Goal: Transaction & Acquisition: Purchase product/service

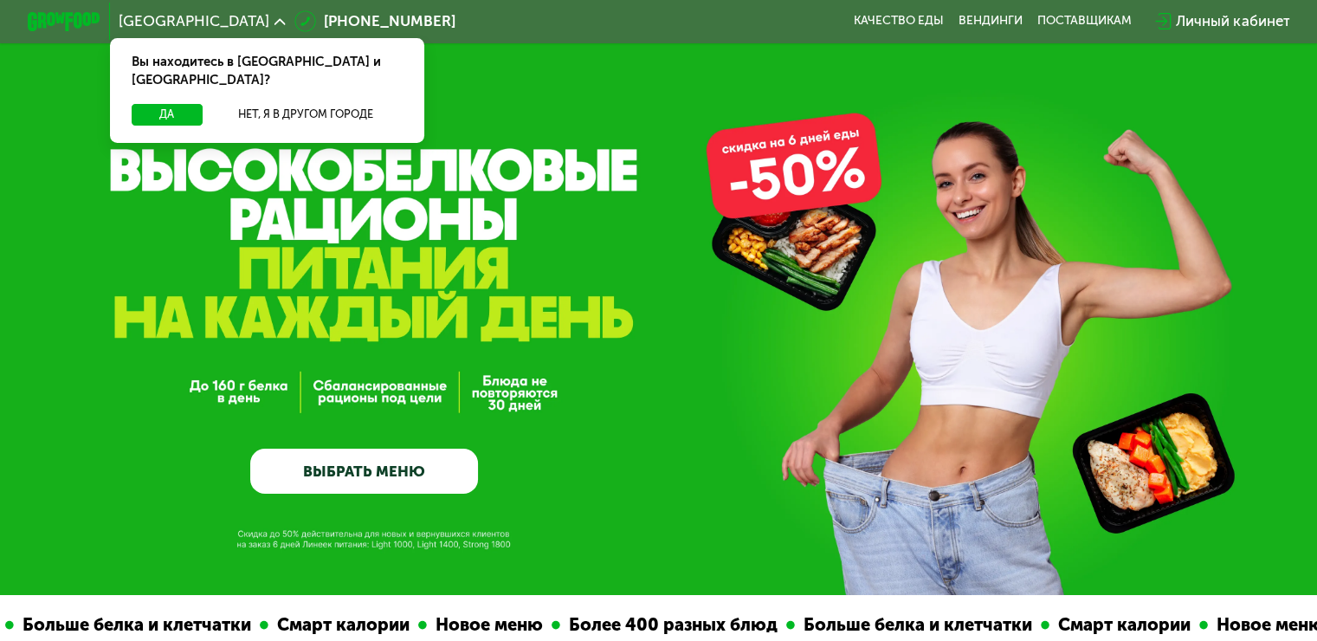
click at [997, 357] on div "GrowFood — доставка правильного питания ВЫБРАТЬ МЕНЮ" at bounding box center [658, 351] width 1317 height 283
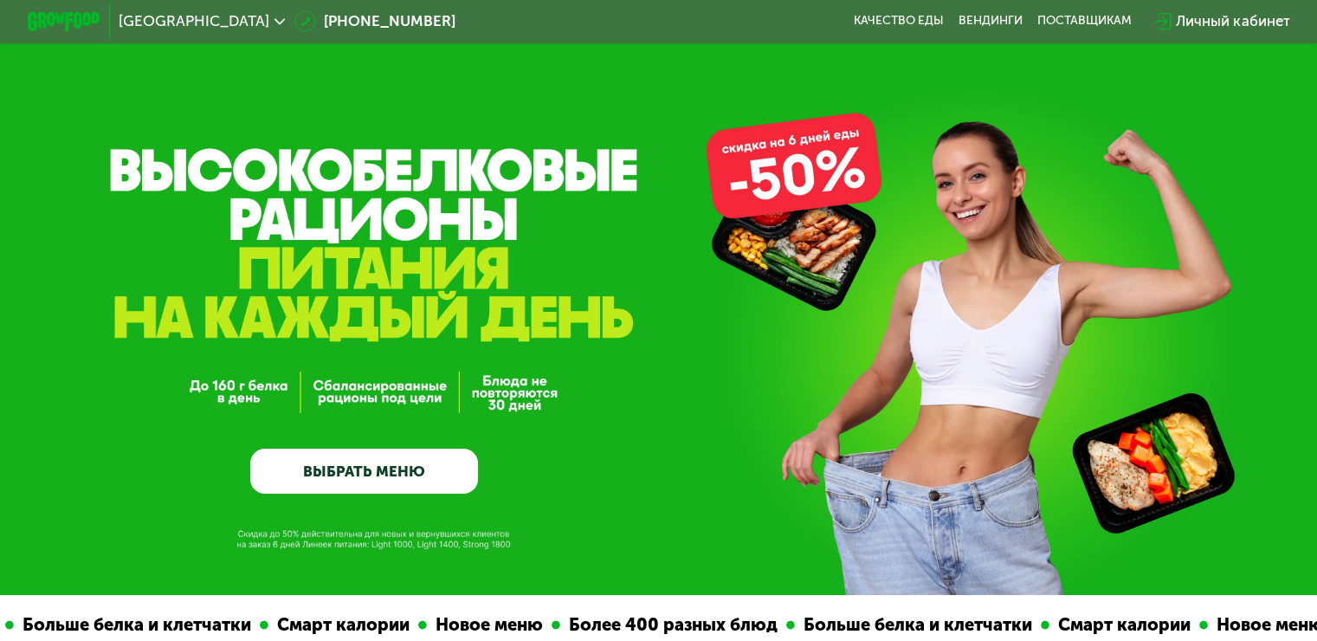
drag, startPoint x: 922, startPoint y: 341, endPoint x: 830, endPoint y: 361, distance: 93.9
click at [830, 360] on div "GrowFood — доставка правильного питания ВЫБРАТЬ МЕНЮ" at bounding box center [658, 351] width 1317 height 283
drag, startPoint x: 1149, startPoint y: 345, endPoint x: 1125, endPoint y: 341, distance: 23.6
click at [1127, 341] on div "GrowFood — доставка правильного питания ВЫБРАТЬ МЕНЮ" at bounding box center [658, 351] width 1317 height 283
click at [484, 453] on div "GrowFood — доставка правильного питания ВЫБРАТЬ МЕНЮ" at bounding box center [658, 351] width 1317 height 283
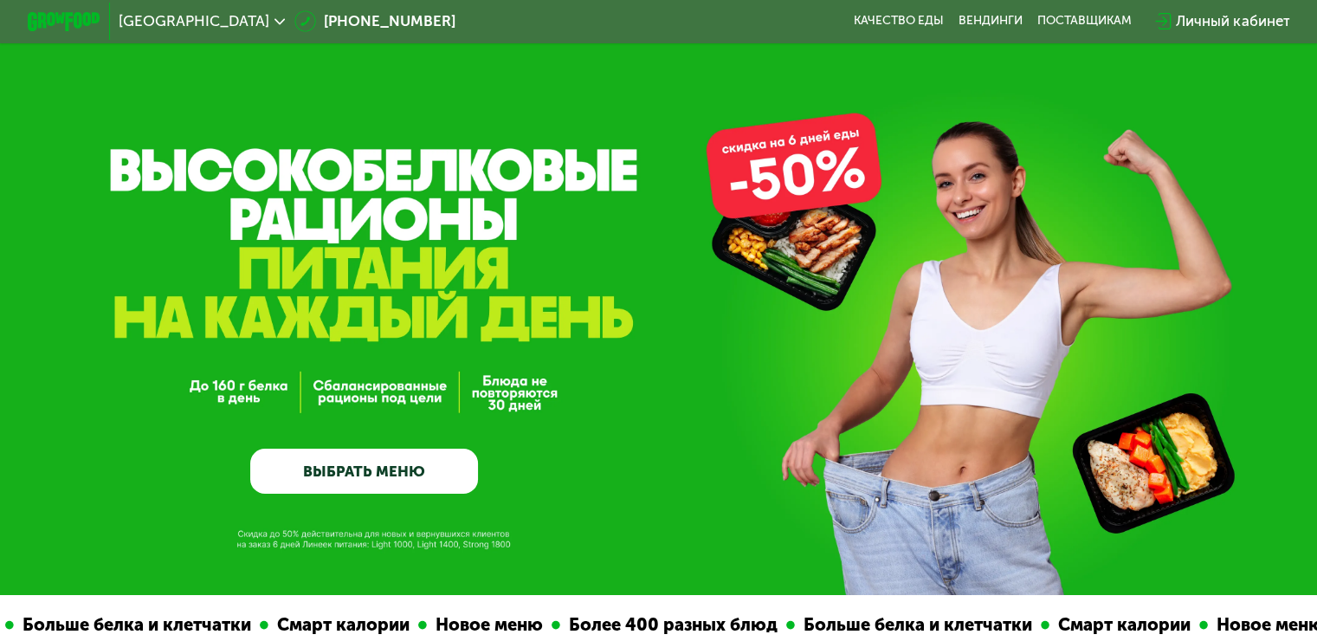
click at [457, 458] on link "ВЫБРАТЬ МЕНЮ" at bounding box center [364, 471] width 228 height 46
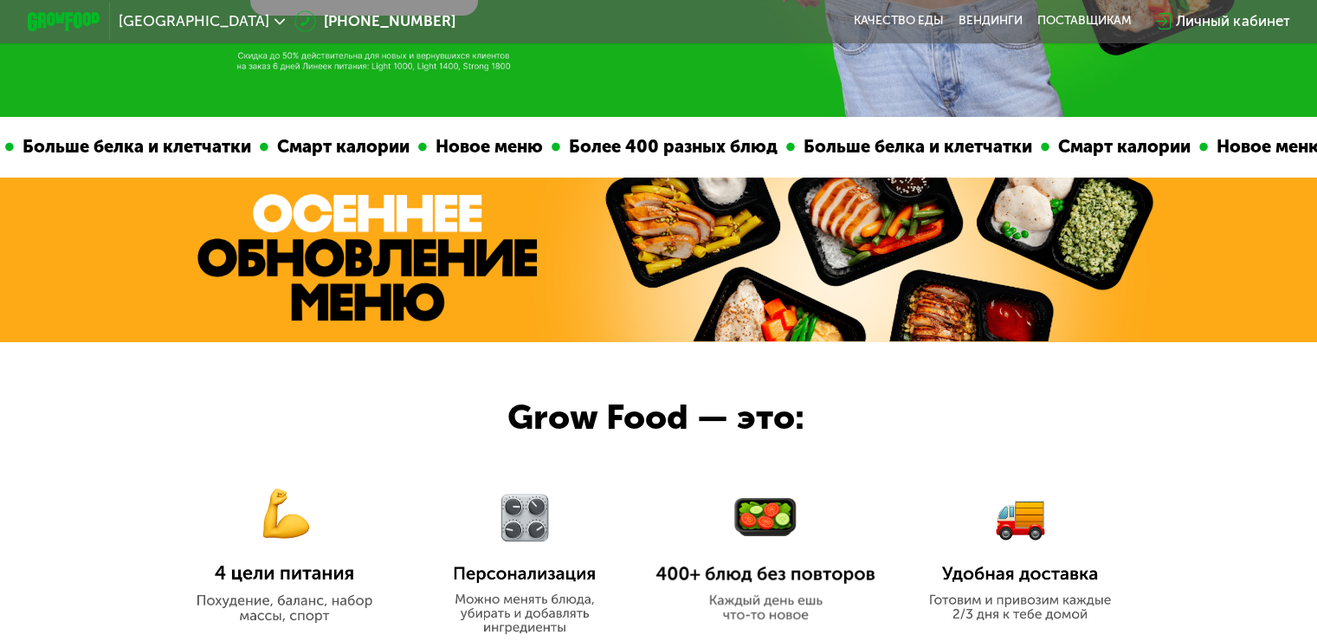
click at [436, 474] on div "Смарт калории Новое меню Более 400 разных блюд Больше белка и клетчатки Смарт к…" at bounding box center [658, 388] width 1317 height 543
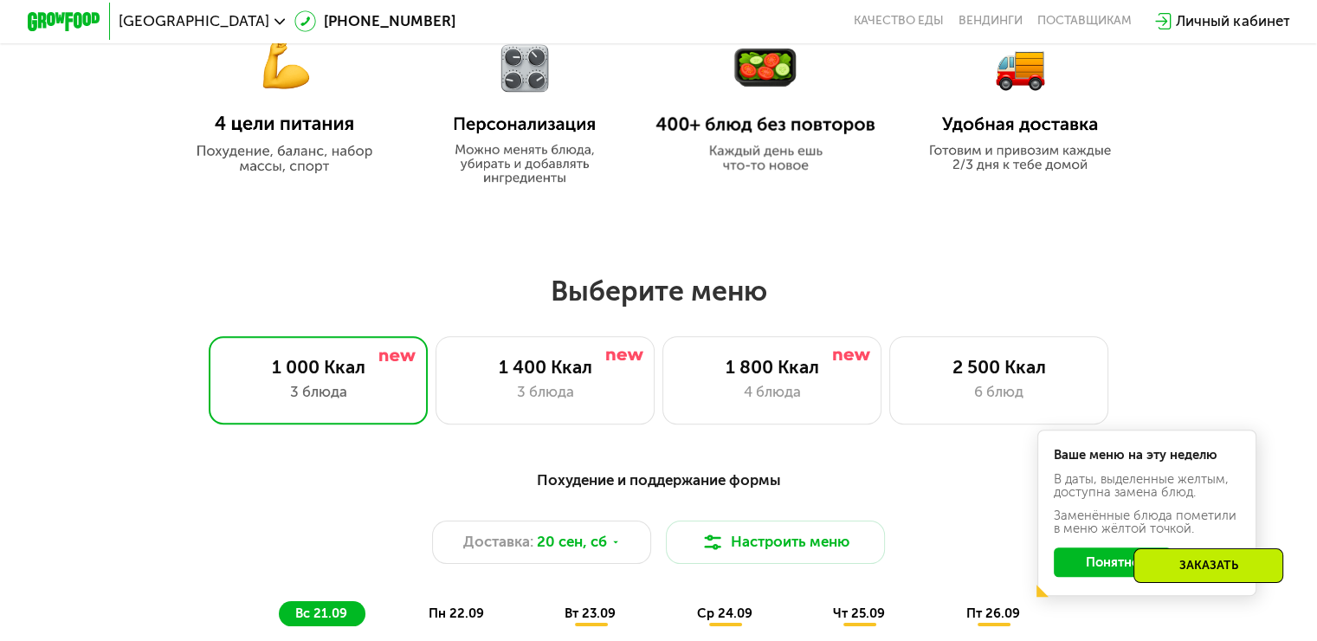
scroll to position [1163, 0]
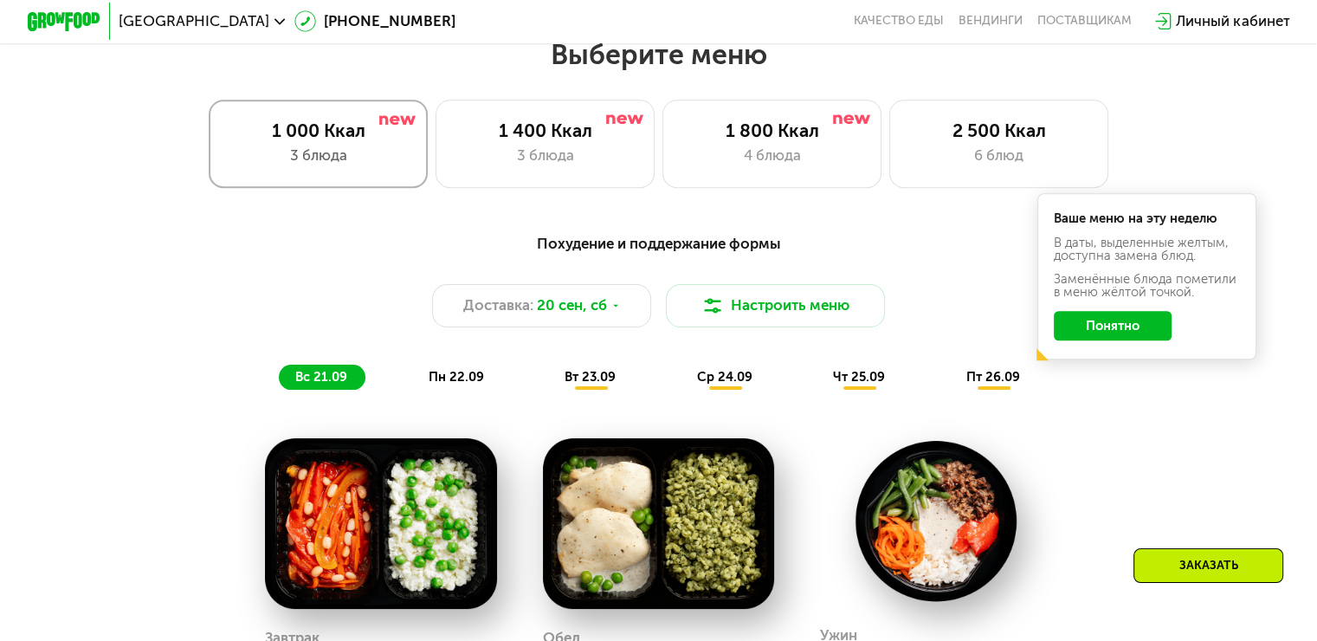
drag, startPoint x: 279, startPoint y: 187, endPoint x: 283, endPoint y: 176, distance: 12.1
click at [277, 178] on div "1 000 Ккал 3 блюда" at bounding box center [319, 143] width 220 height 87
drag, startPoint x: 287, startPoint y: 171, endPoint x: 807, endPoint y: 110, distance: 523.0
click at [291, 166] on div "3 блюда" at bounding box center [318, 156] width 181 height 22
click at [708, 229] on div "Похудение и поддержание формы Доставка: [DATE] Настроить меню вс 21.09 пн 22.09…" at bounding box center [658, 311] width 1105 height 180
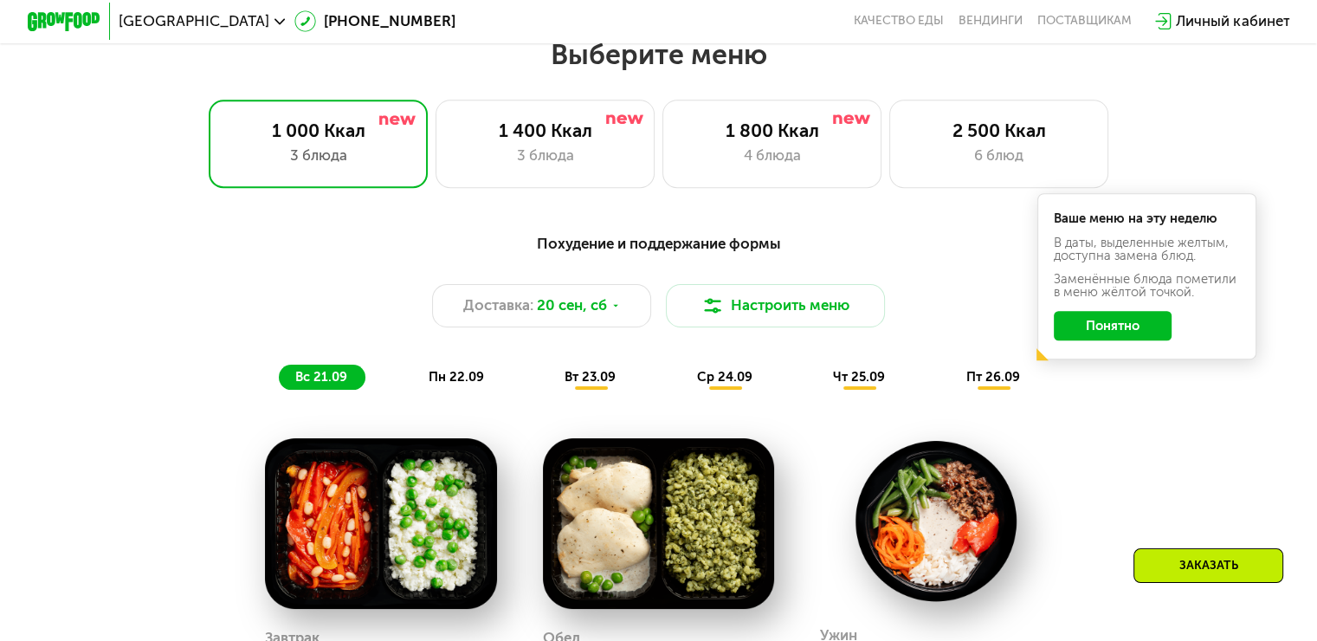
click at [1138, 331] on button "Понятно" at bounding box center [1113, 325] width 118 height 29
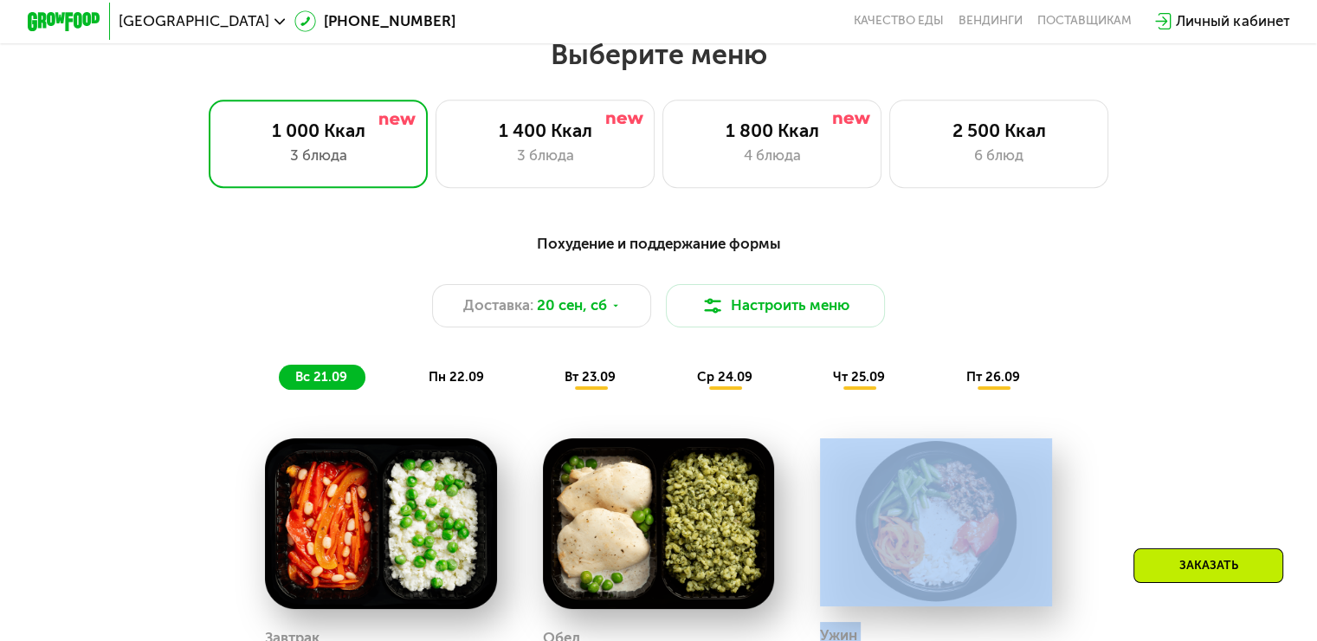
drag, startPoint x: 1176, startPoint y: 542, endPoint x: 1180, endPoint y: 595, distance: 53.0
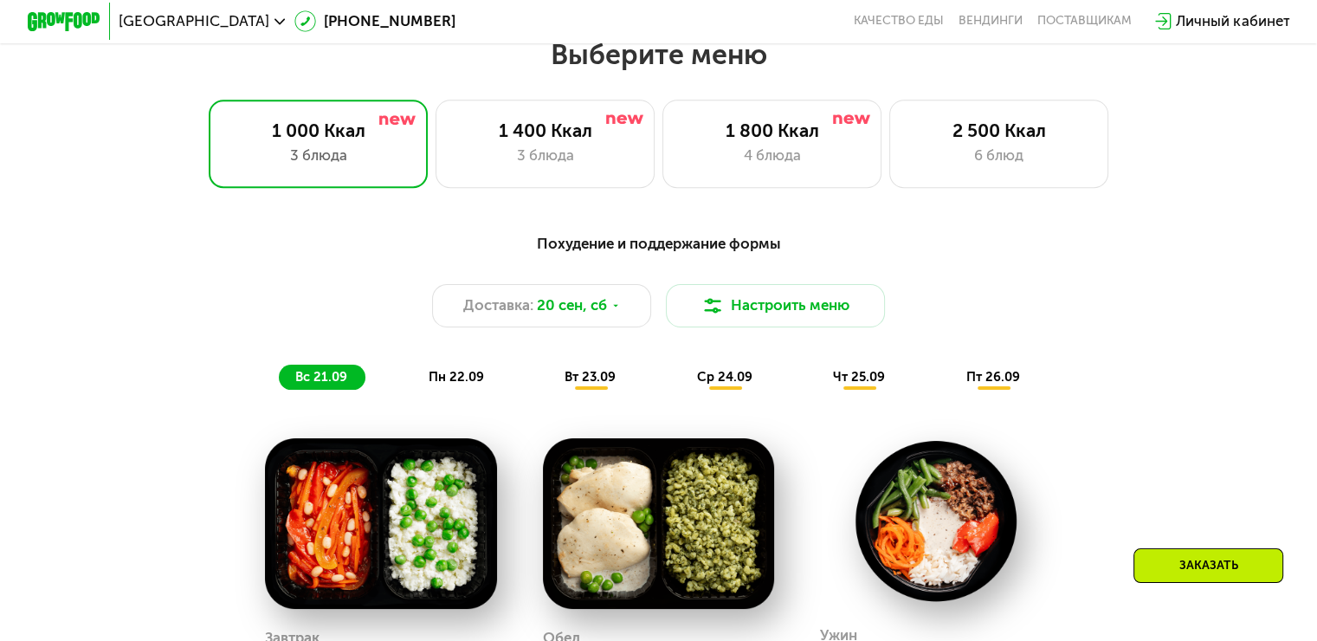
click at [1187, 571] on div "Заказать" at bounding box center [1208, 565] width 150 height 35
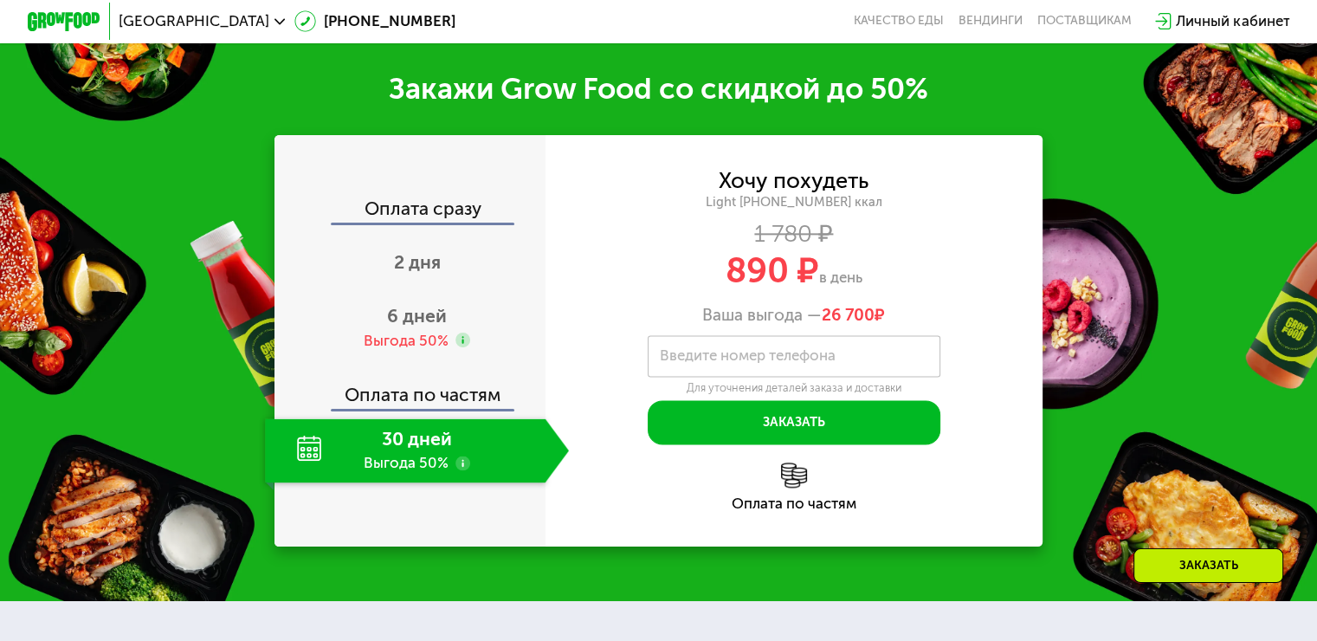
scroll to position [2203, 0]
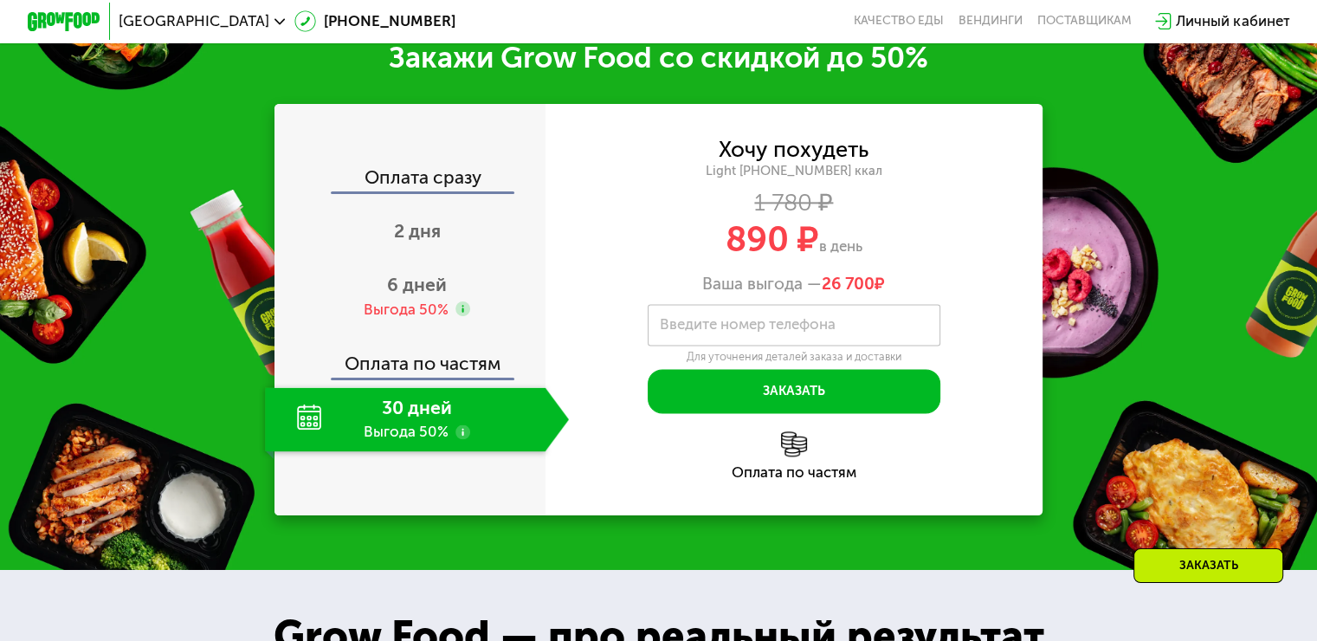
click at [1183, 552] on div "Заказать" at bounding box center [1208, 565] width 150 height 35
drag, startPoint x: 1183, startPoint y: 558, endPoint x: 1187, endPoint y: 567, distance: 10.1
click at [1187, 567] on div "Заказать" at bounding box center [1208, 565] width 150 height 35
drag, startPoint x: 1197, startPoint y: 571, endPoint x: 1207, endPoint y: 576, distance: 10.5
click at [1207, 576] on div "Заказать" at bounding box center [1208, 565] width 150 height 35
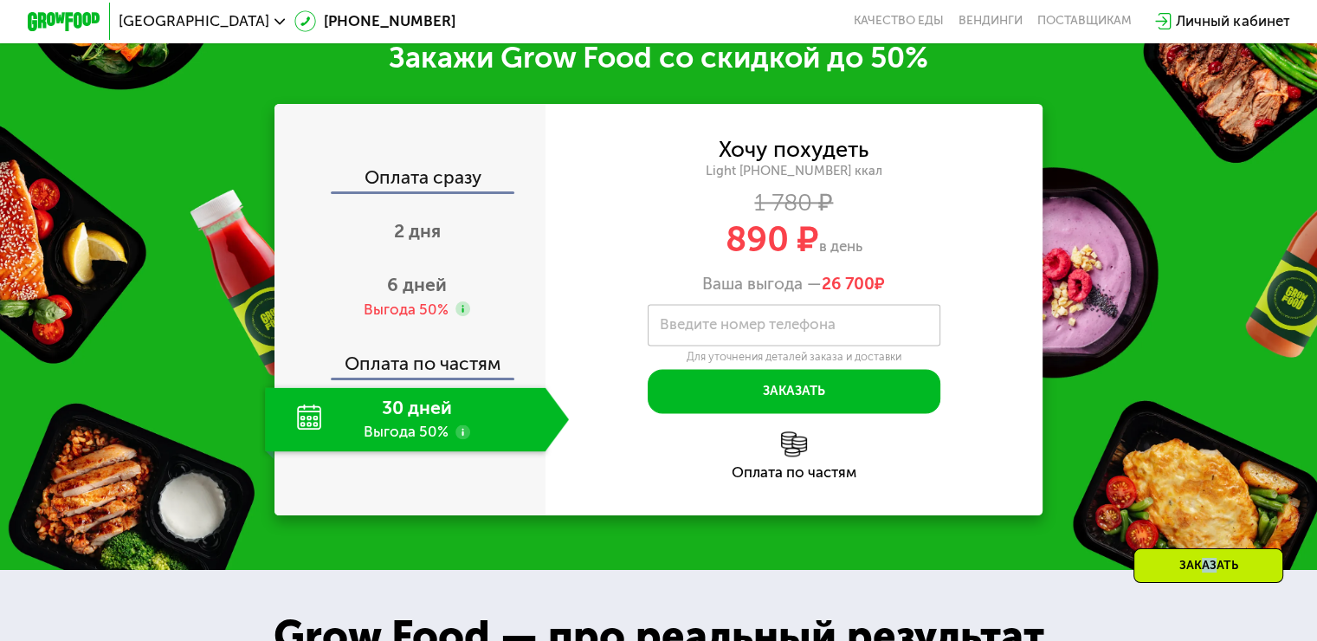
click at [1208, 570] on div "Заказать" at bounding box center [1208, 565] width 150 height 35
drag, startPoint x: 790, startPoint y: 384, endPoint x: 800, endPoint y: 454, distance: 70.9
click at [800, 454] on div "Хочу похудеть Light [PHONE_NUMBER] ккал 1 780 ₽ 890 ₽ в день Ваша выгода — 26 7…" at bounding box center [794, 309] width 498 height 411
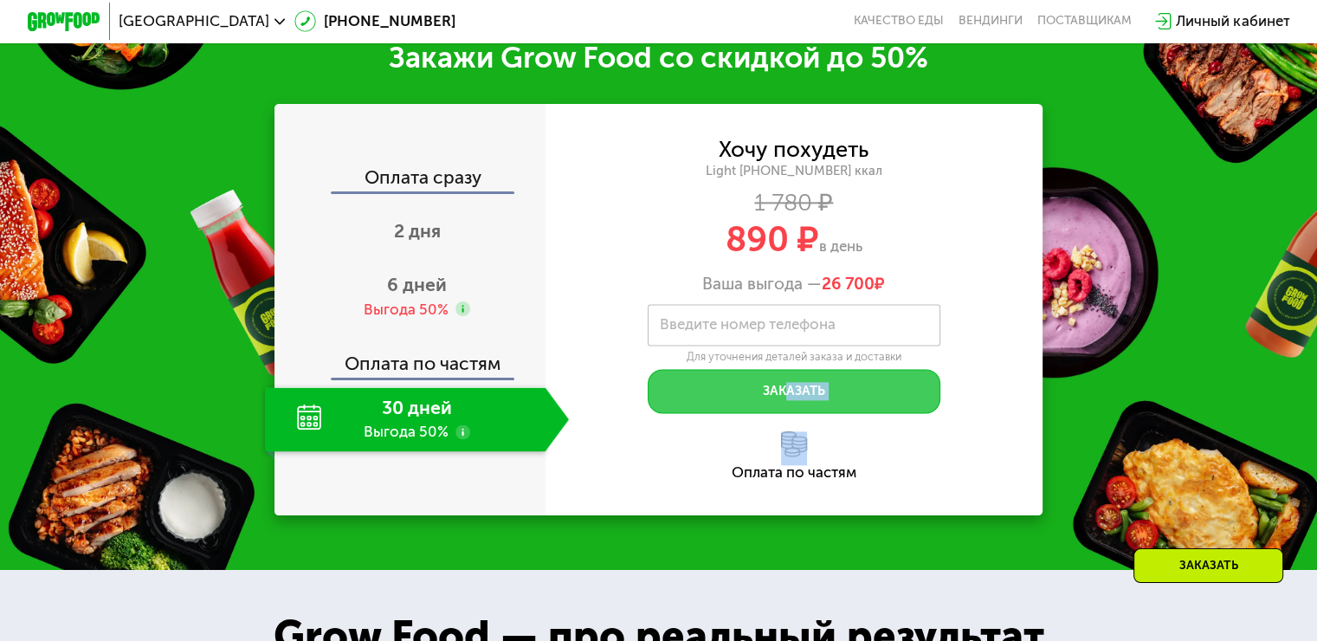
click at [773, 405] on button "Заказать" at bounding box center [794, 391] width 293 height 44
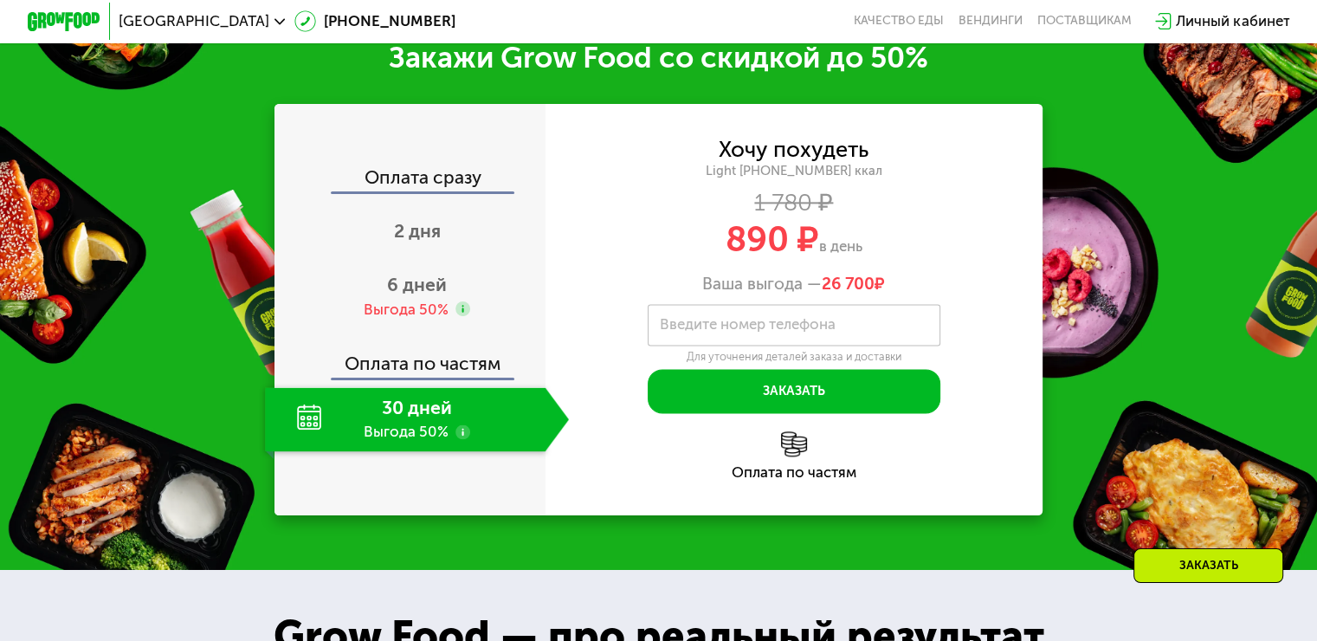
drag, startPoint x: 481, startPoint y: 419, endPoint x: 426, endPoint y: 446, distance: 61.6
click at [478, 419] on div "30 дней Выгода 50%" at bounding box center [405, 419] width 280 height 64
click at [1208, 537] on div "Закажи Grow Food со скидкой до 50% Оплата сразу 2 дня 6 дней Выгода 50% Оплата …" at bounding box center [658, 276] width 1317 height 585
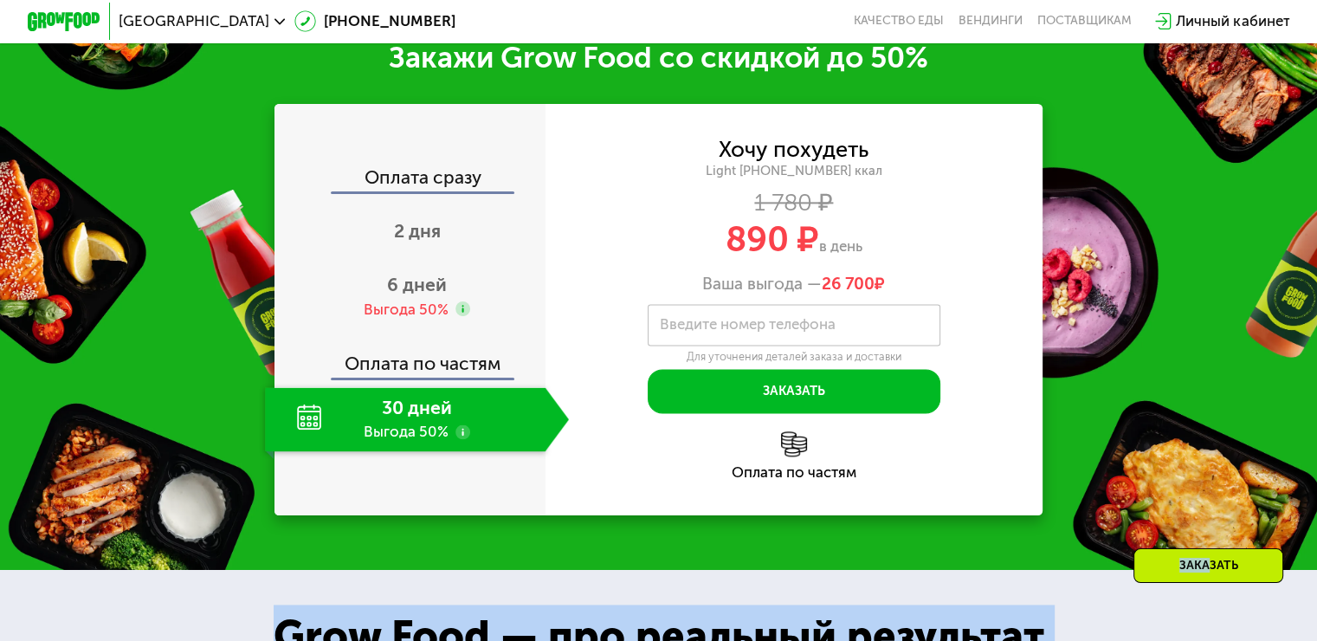
click at [1200, 562] on div "Заказать" at bounding box center [1208, 565] width 150 height 35
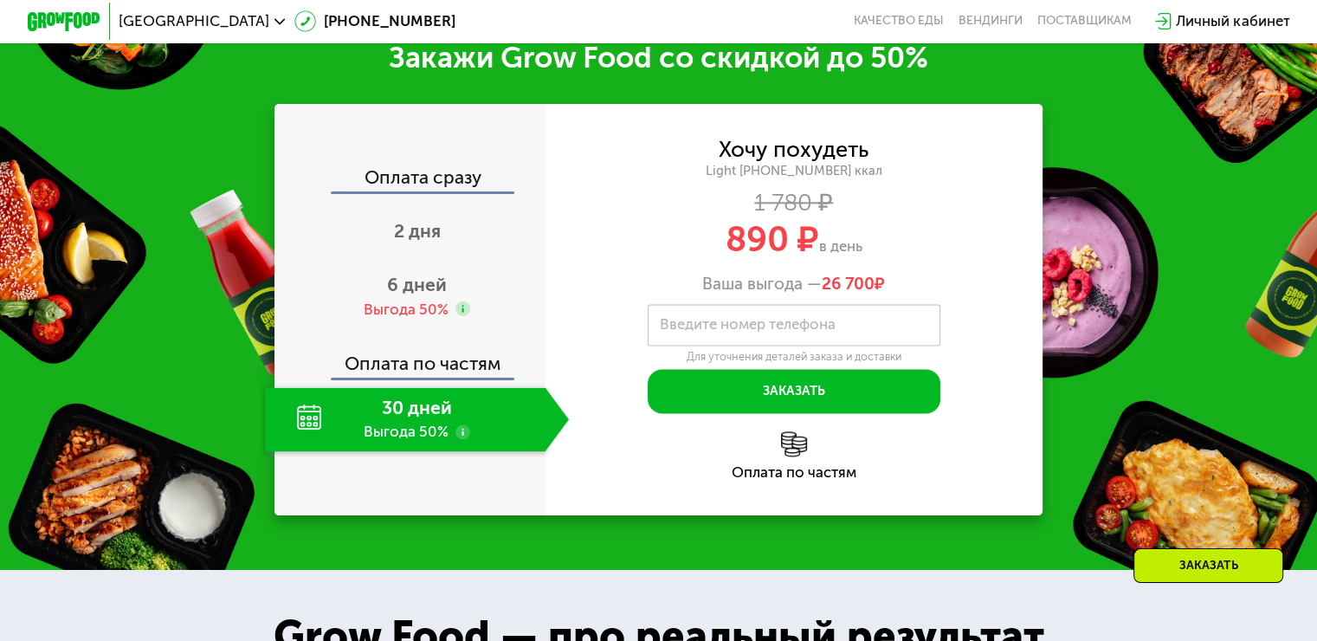
drag, startPoint x: 1017, startPoint y: 376, endPoint x: 1008, endPoint y: 376, distance: 9.5
click at [1014, 377] on div "Хочу похудеть Light [PHONE_NUMBER] ккал 1 780 ₽ 890 ₽ в день Ваша выгода — 26 7…" at bounding box center [794, 276] width 498 height 274
drag, startPoint x: 1015, startPoint y: 357, endPoint x: 1028, endPoint y: 343, distance: 19.0
click at [1020, 352] on div "Хочу похудеть Light [PHONE_NUMBER] ккал 1 780 ₽ 890 ₽ в день Ваша выгода — 26 7…" at bounding box center [794, 276] width 498 height 274
click at [1125, 404] on div "Закажи Grow Food со скидкой до 50% Оплата сразу 2 дня 6 дней Выгода 50% Оплата …" at bounding box center [658, 276] width 1317 height 585
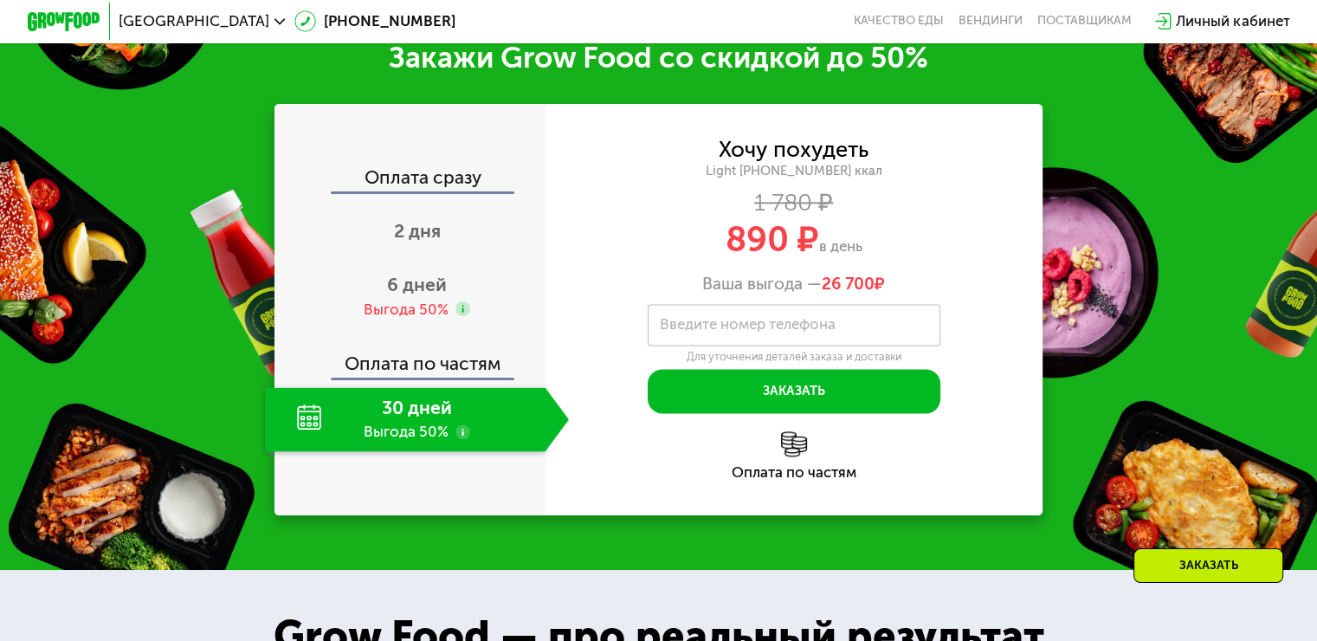
scroll to position [2204, 0]
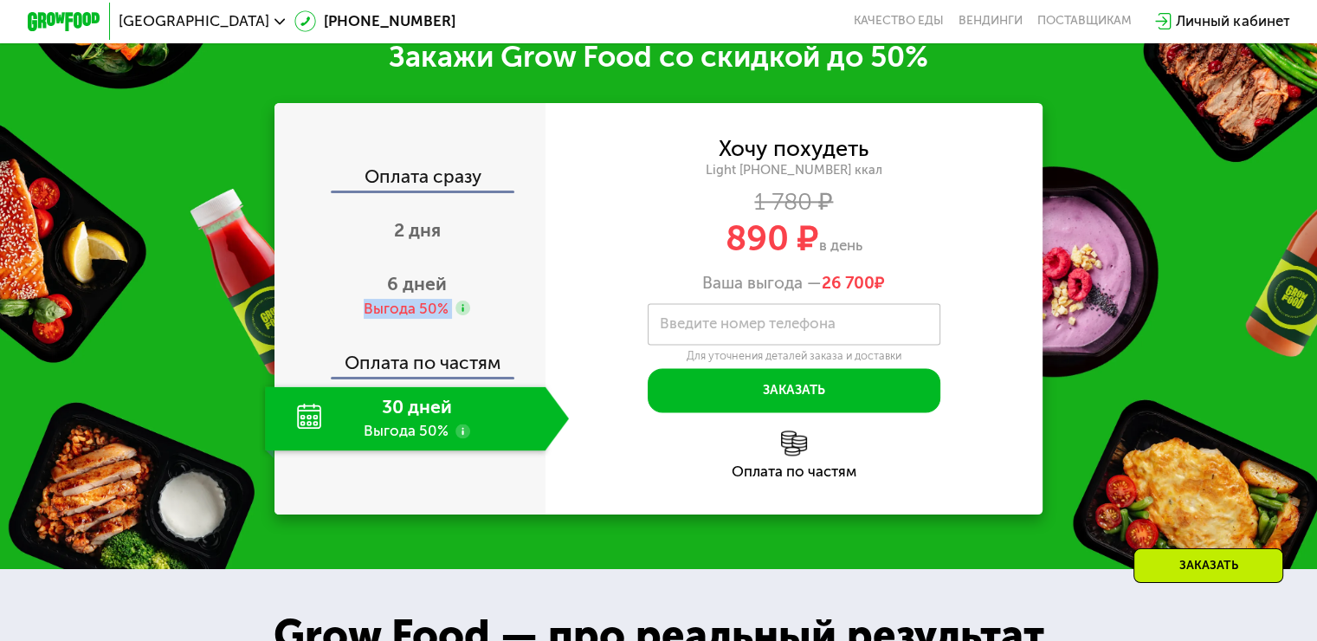
drag, startPoint x: 353, startPoint y: 343, endPoint x: 360, endPoint y: 352, distance: 11.8
click at [364, 328] on div "6 дней Выгода 50%" at bounding box center [417, 296] width 304 height 64
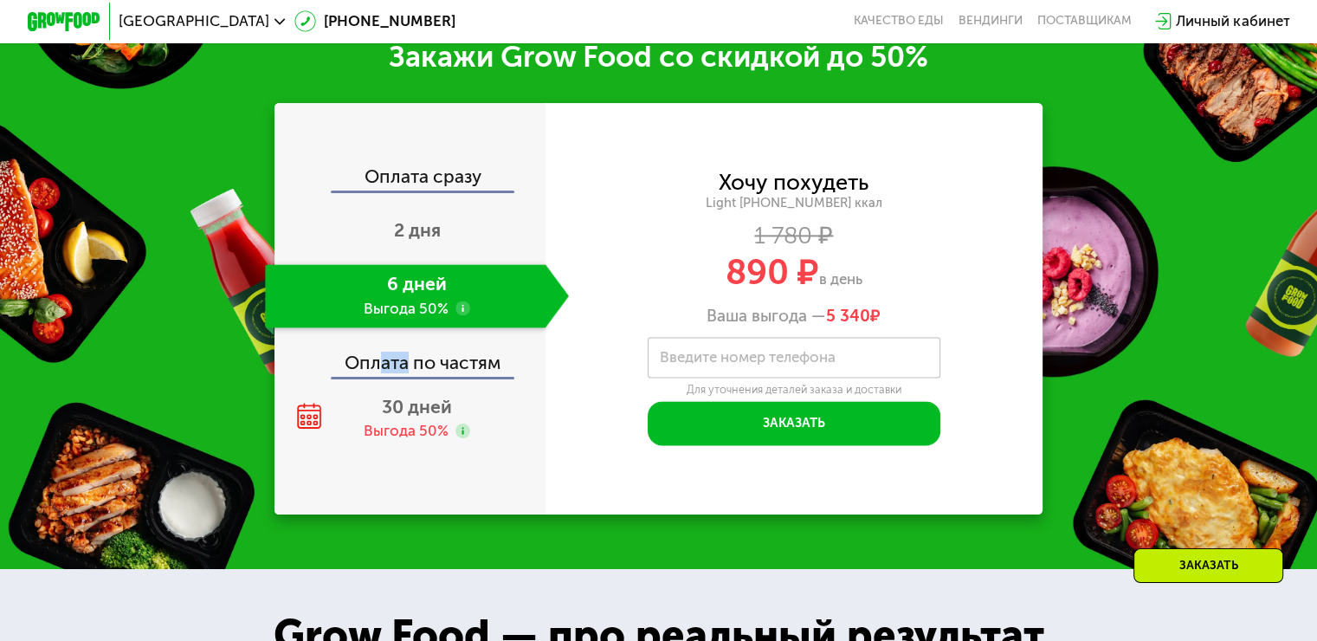
drag, startPoint x: 377, startPoint y: 356, endPoint x: 412, endPoint y: 359, distance: 35.7
click at [410, 359] on div "Оплата по частям" at bounding box center [410, 356] width 269 height 42
